Goal: Information Seeking & Learning: Learn about a topic

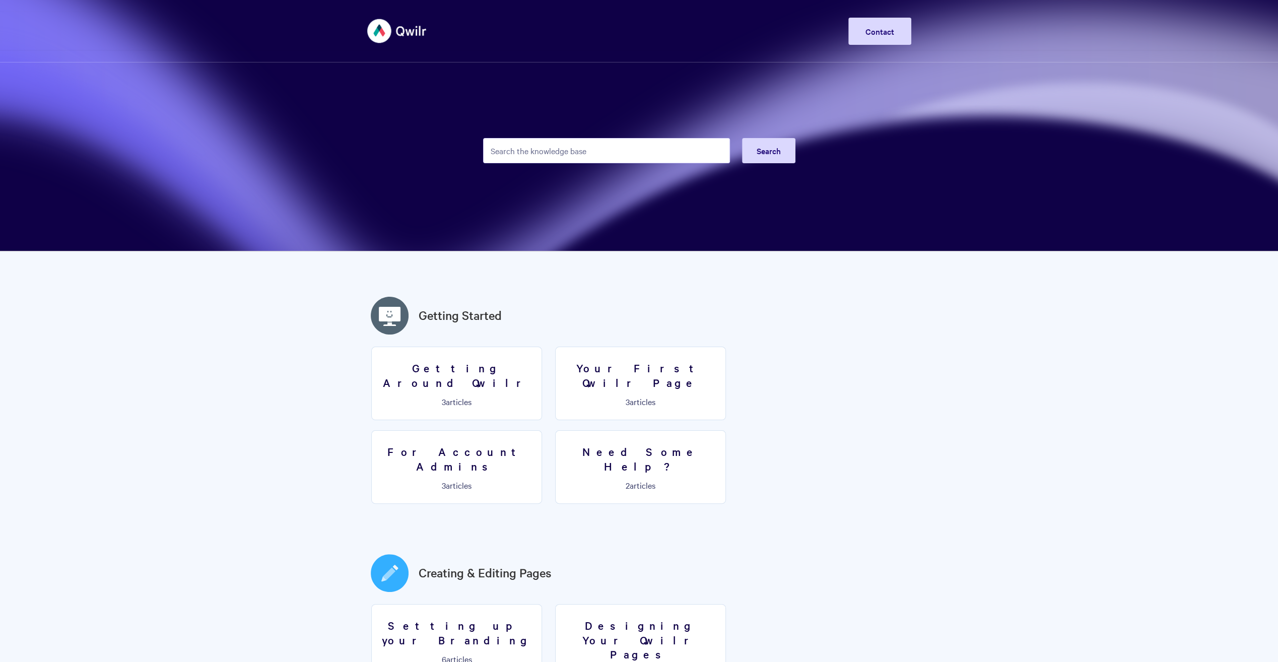
click at [609, 154] on input "Search the knowledge base" at bounding box center [606, 150] width 247 height 25
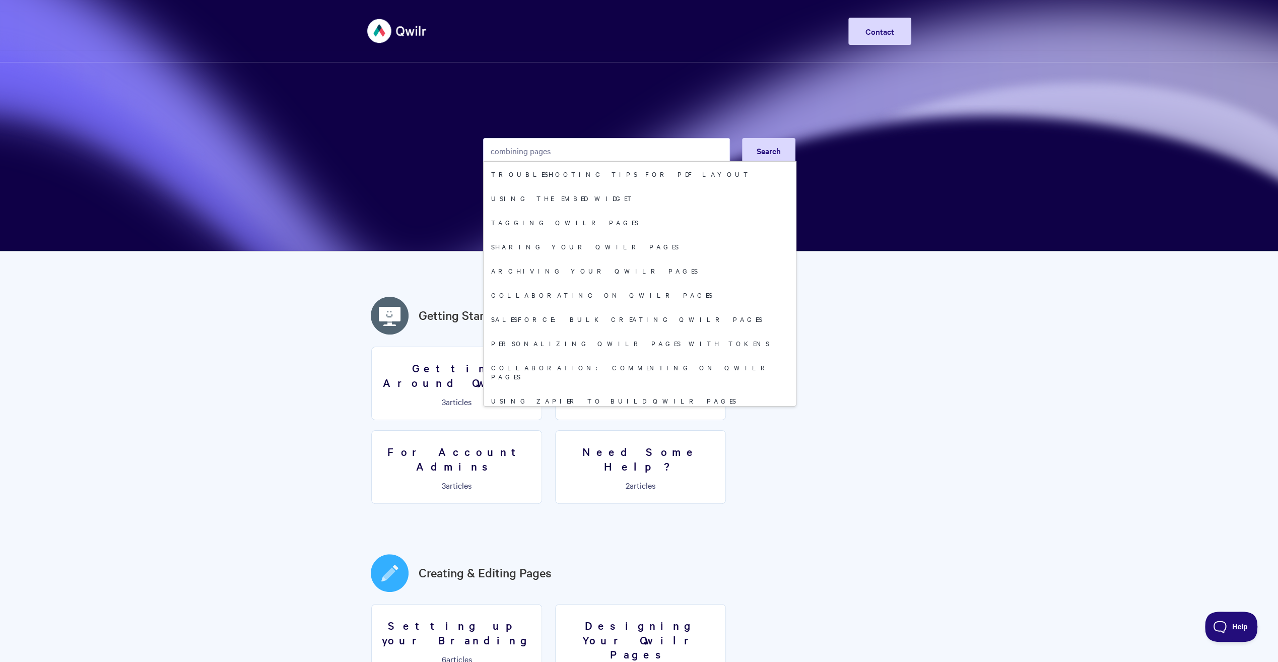
type input "combining pages"
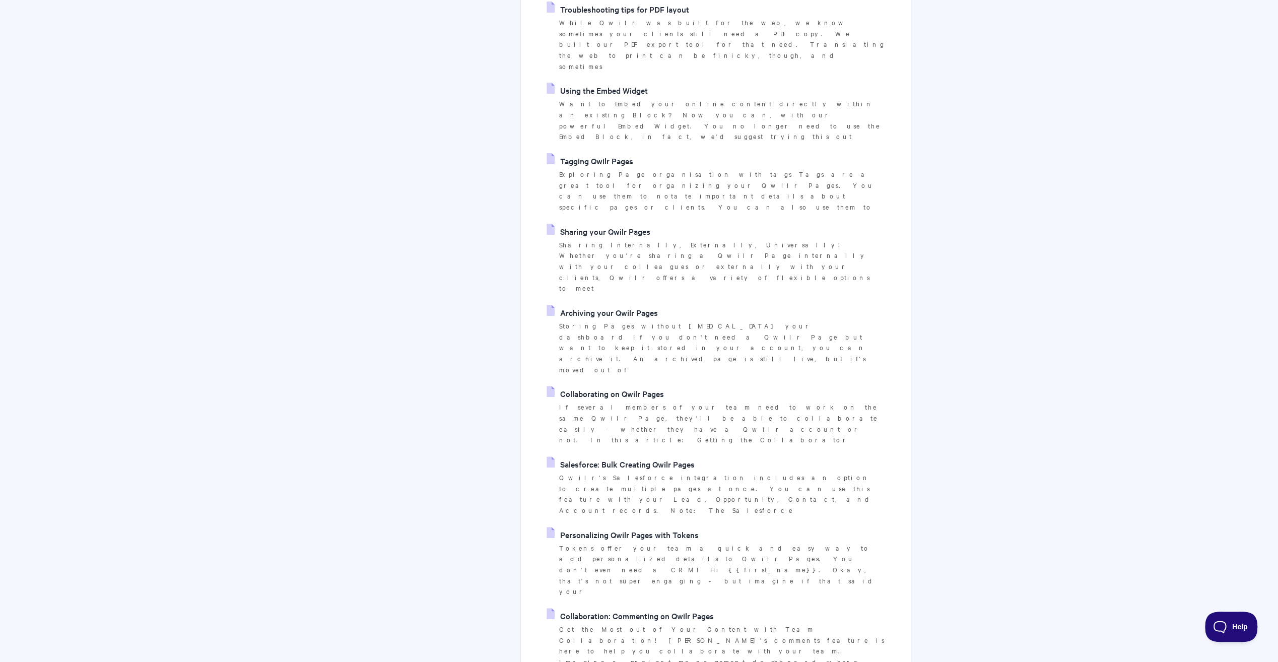
scroll to position [252, 0]
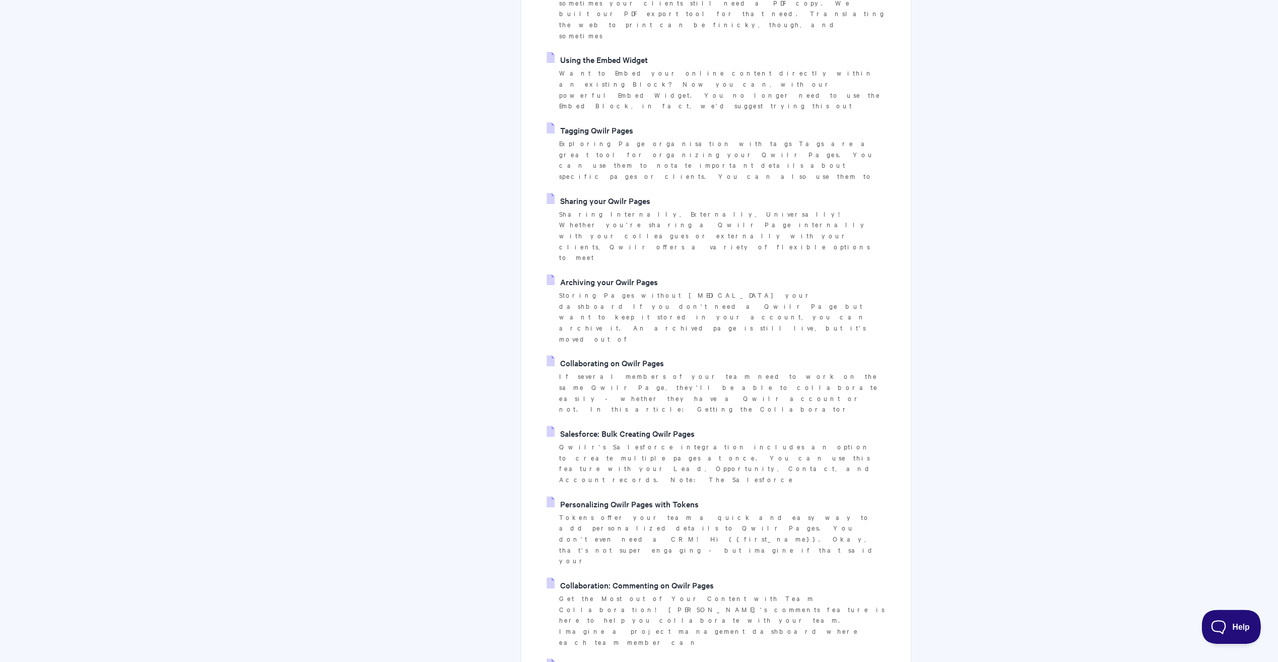
click at [1221, 625] on span "Help" at bounding box center [1228, 624] width 52 height 7
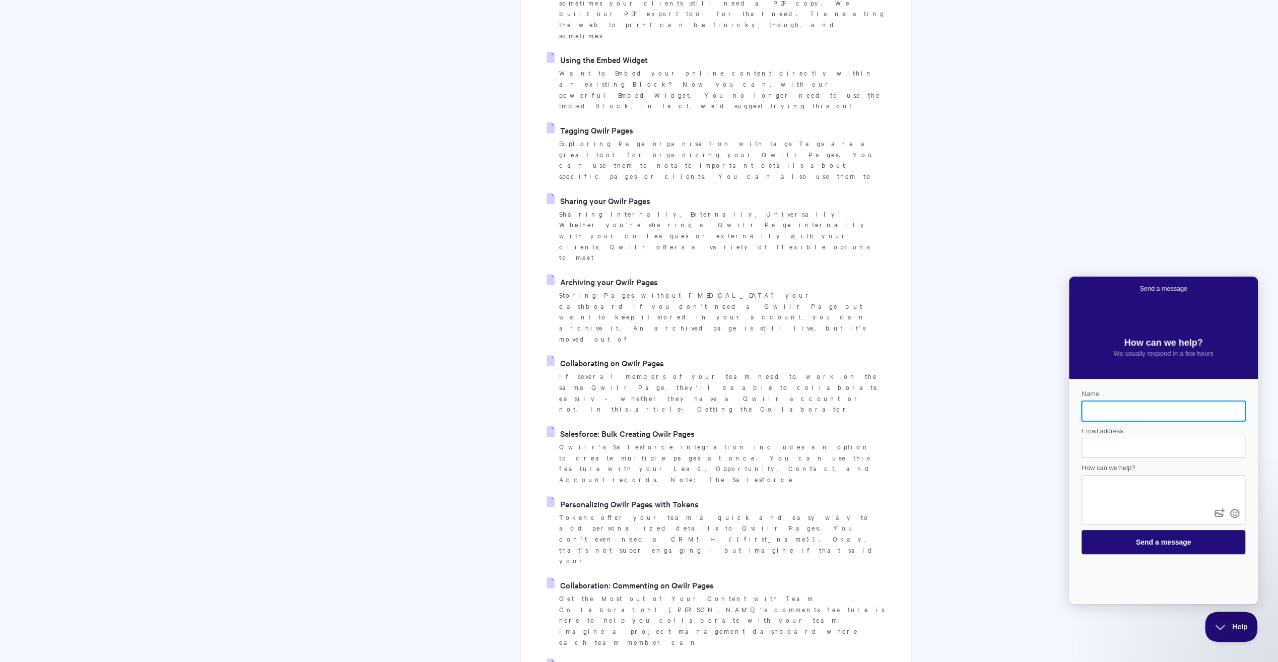
scroll to position [0, 0]
drag, startPoint x: 1237, startPoint y: 622, endPoint x: 2316, endPoint y: 1247, distance: 1246.9
click at [1237, 622] on span "Help" at bounding box center [1228, 624] width 52 height 7
